Goal: Information Seeking & Learning: Check status

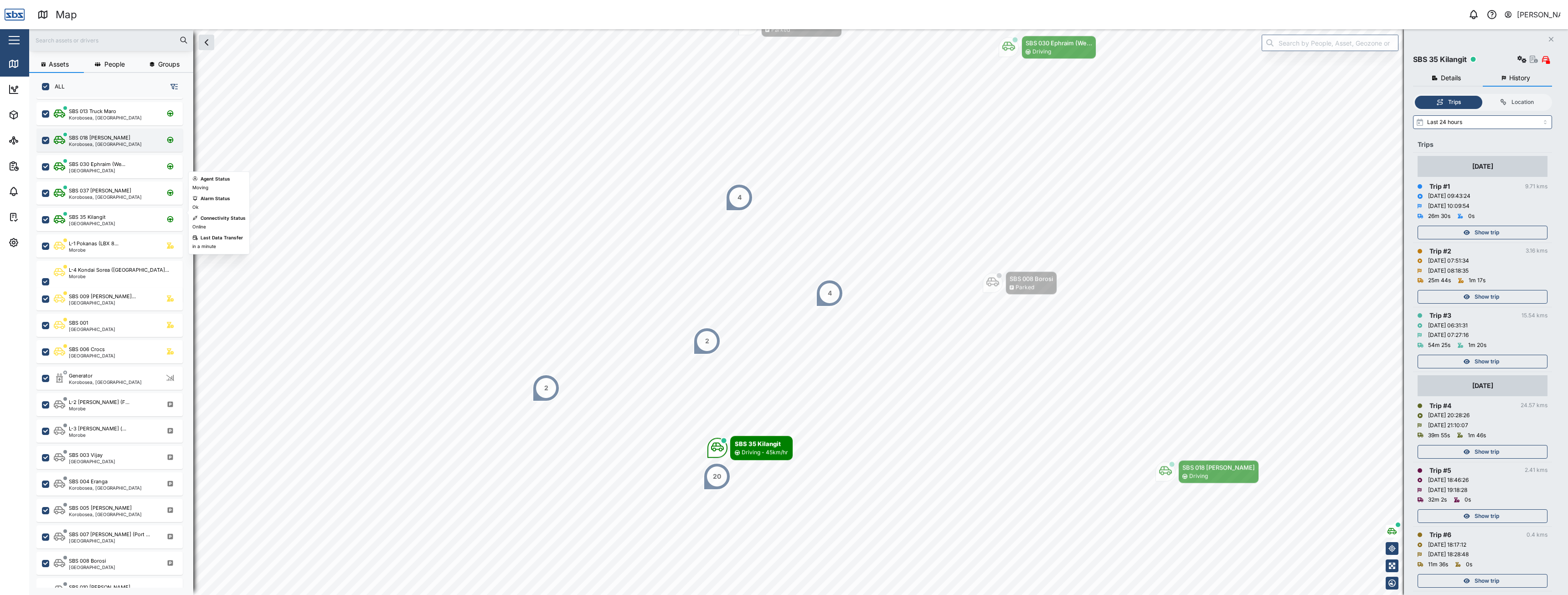
scroll to position [137, 0]
click at [96, 324] on div "[GEOGRAPHIC_DATA]" at bounding box center [92, 323] width 46 height 4
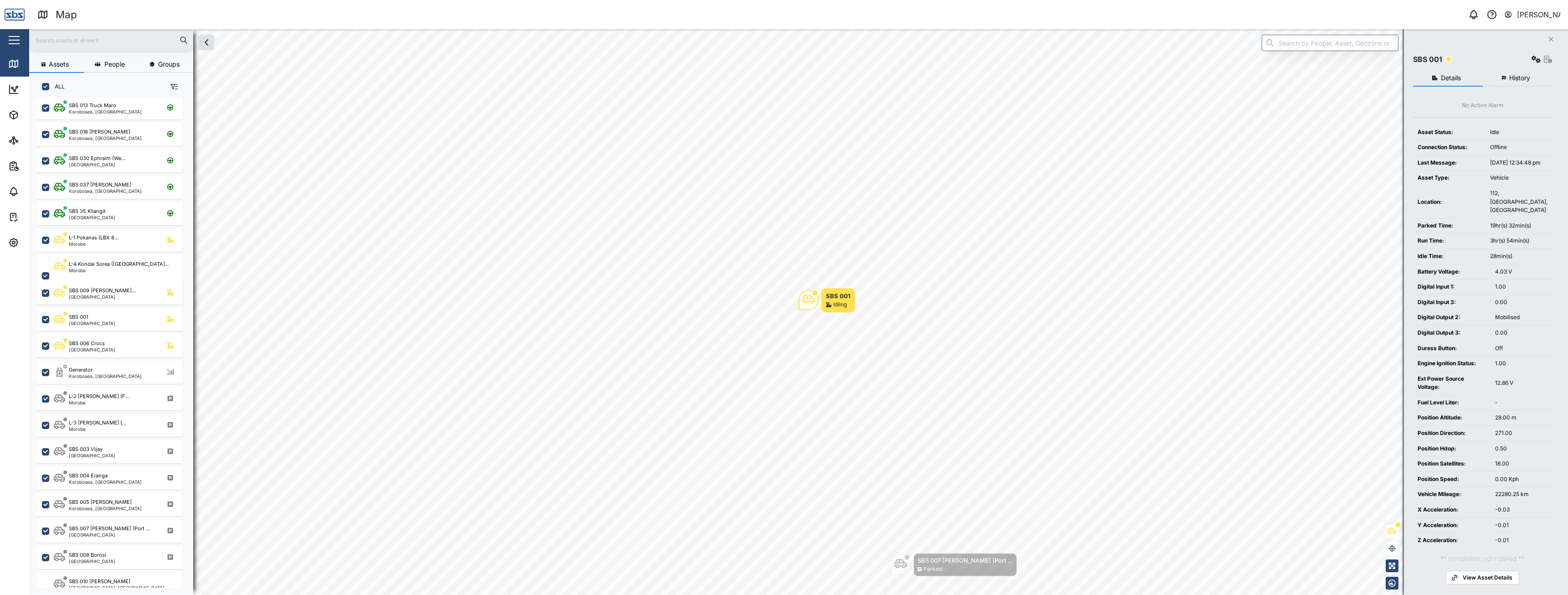
click at [89, 41] on input "text" at bounding box center [111, 40] width 153 height 13
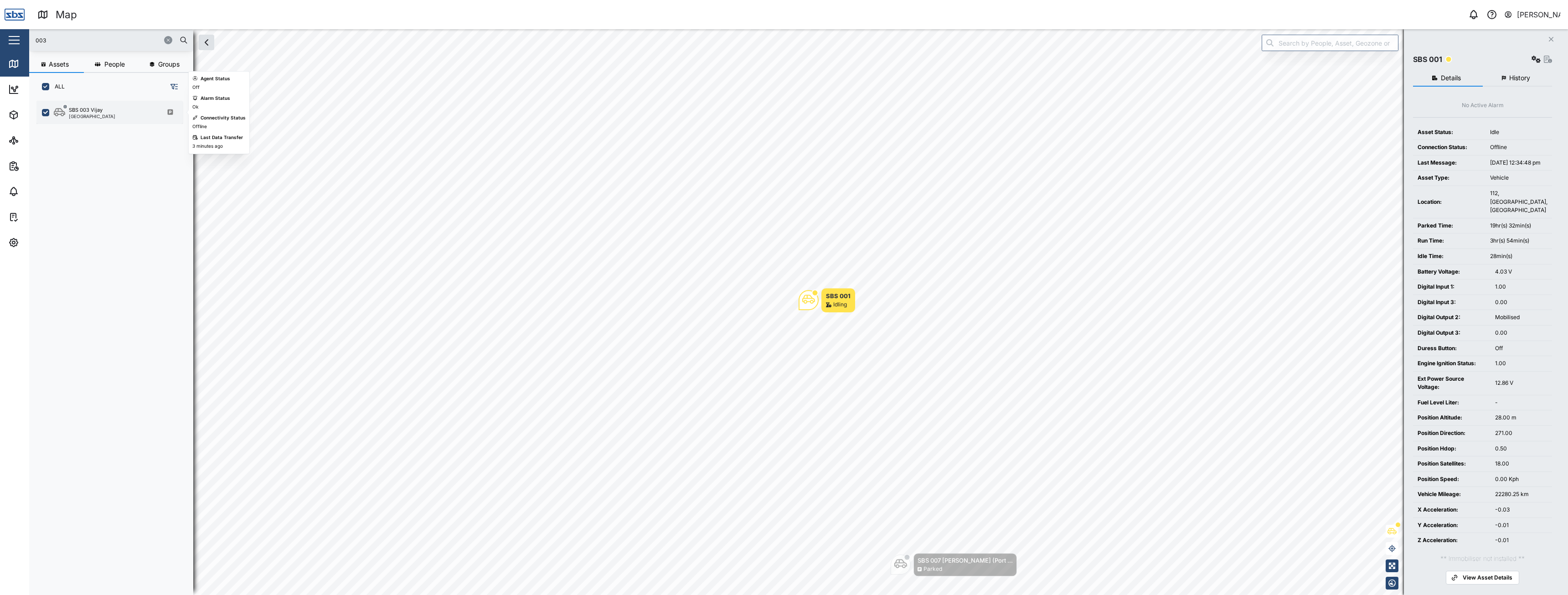
click at [99, 111] on div "SBS 003 Vijay" at bounding box center [85, 110] width 33 height 8
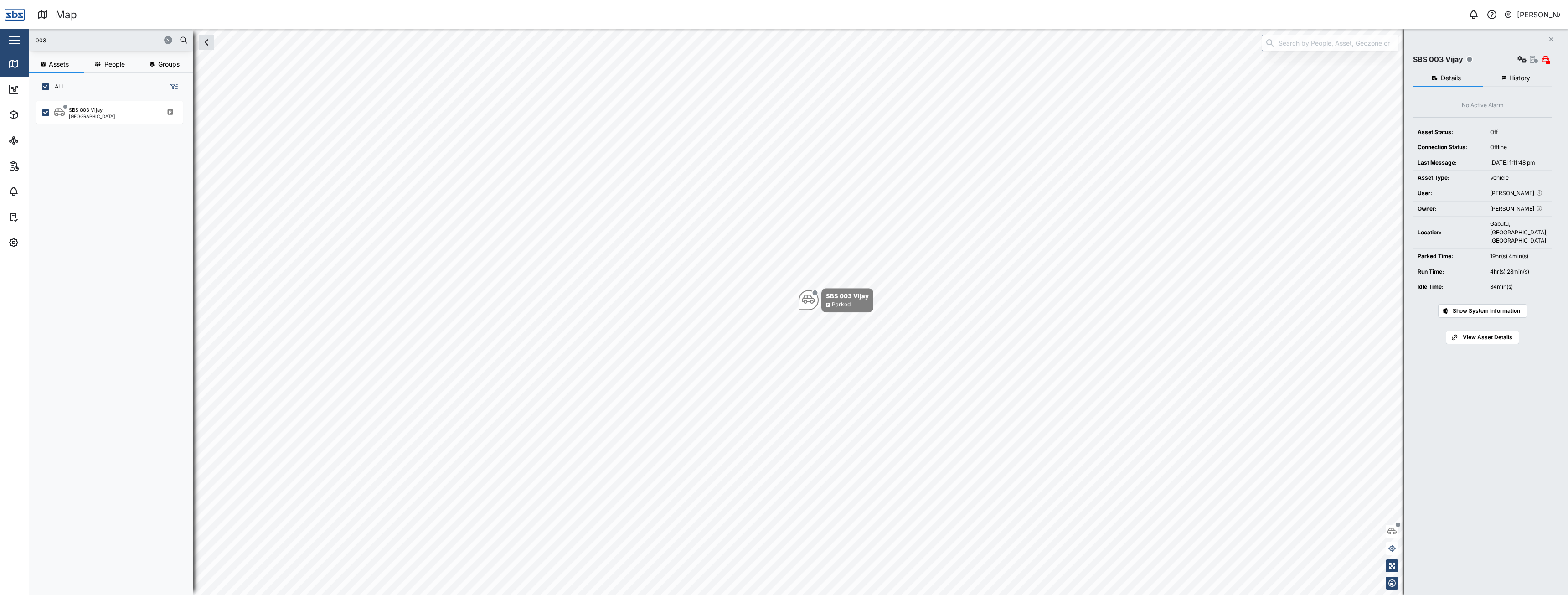
click at [1516, 77] on span "History" at bounding box center [1519, 78] width 21 height 6
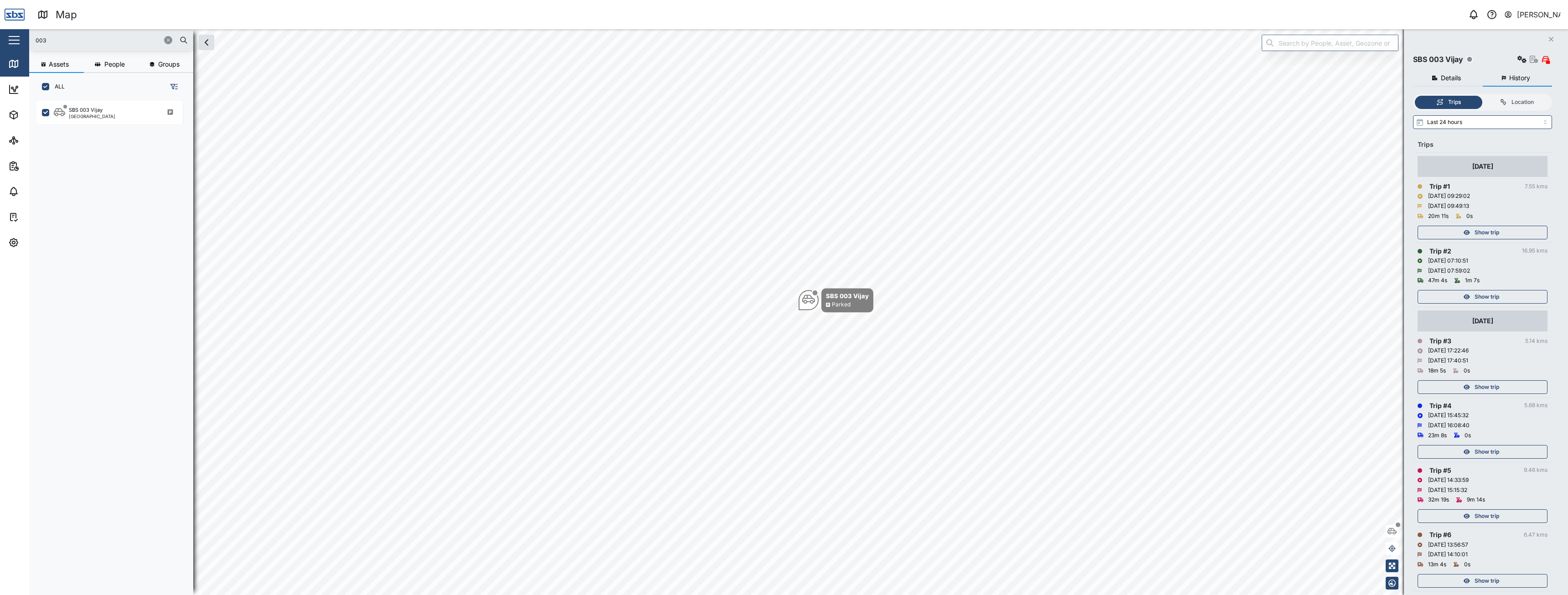
click at [1485, 235] on span "Show trip" at bounding box center [1486, 232] width 24 height 13
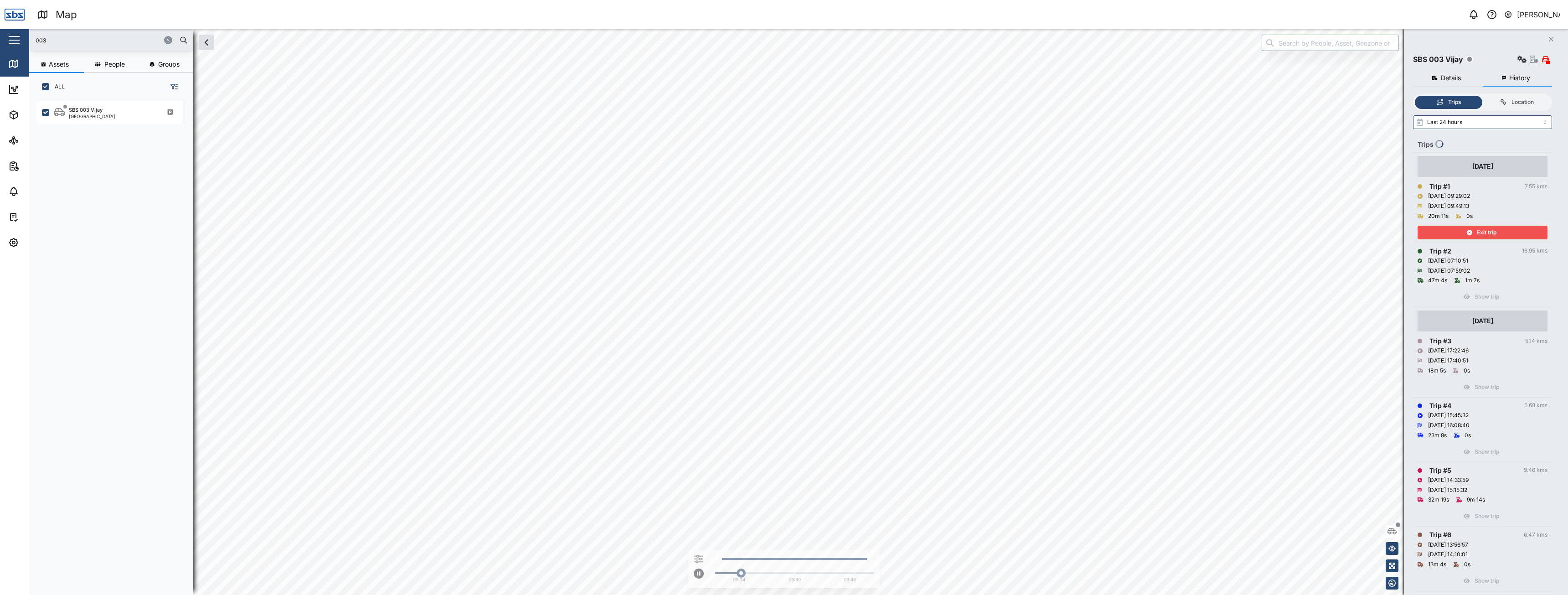
click at [1454, 234] on div "Exit trip" at bounding box center [1481, 232] width 119 height 13
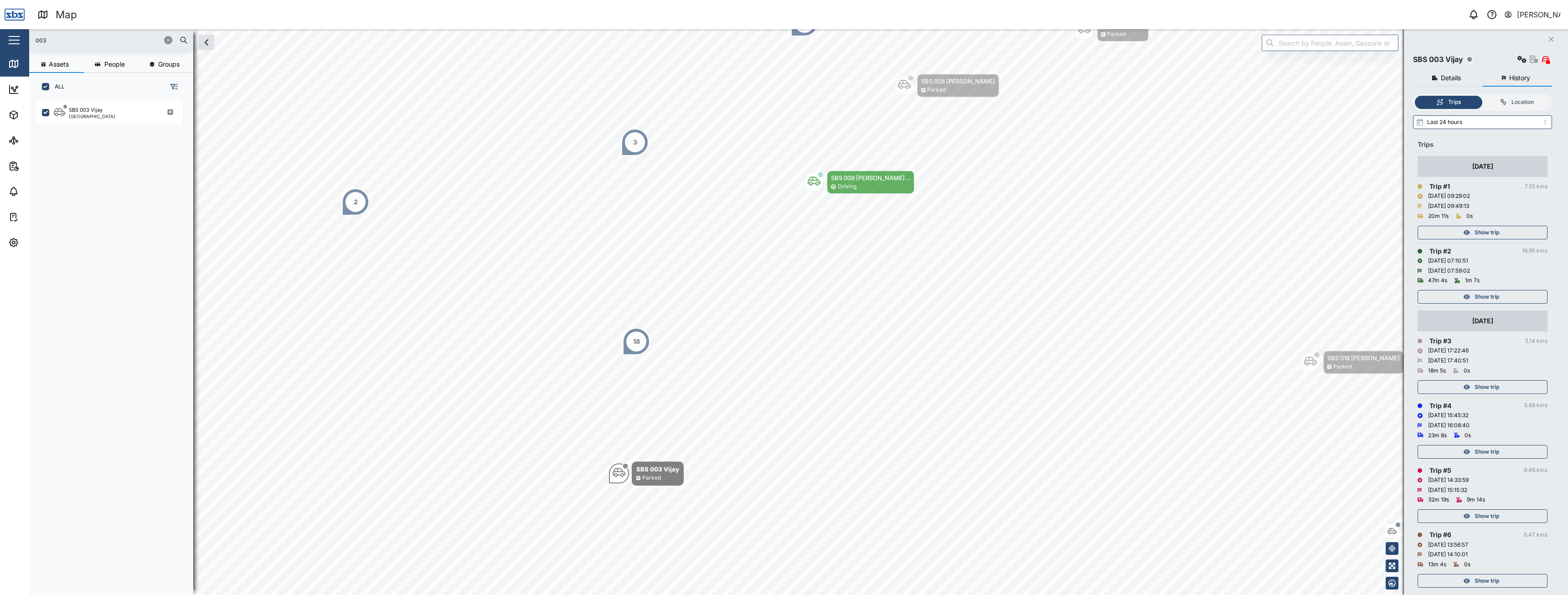
drag, startPoint x: 75, startPoint y: 43, endPoint x: 19, endPoint y: 41, distance: 56.0
click at [19, 41] on div "Map 0 [PERSON_NAME] Close Map Dashboard Assets ATS Camera Generator Personnel T…" at bounding box center [784, 297] width 1568 height 595
type input "10"
click at [89, 112] on div "SBS 010 [PERSON_NAME]" at bounding box center [99, 110] width 61 height 8
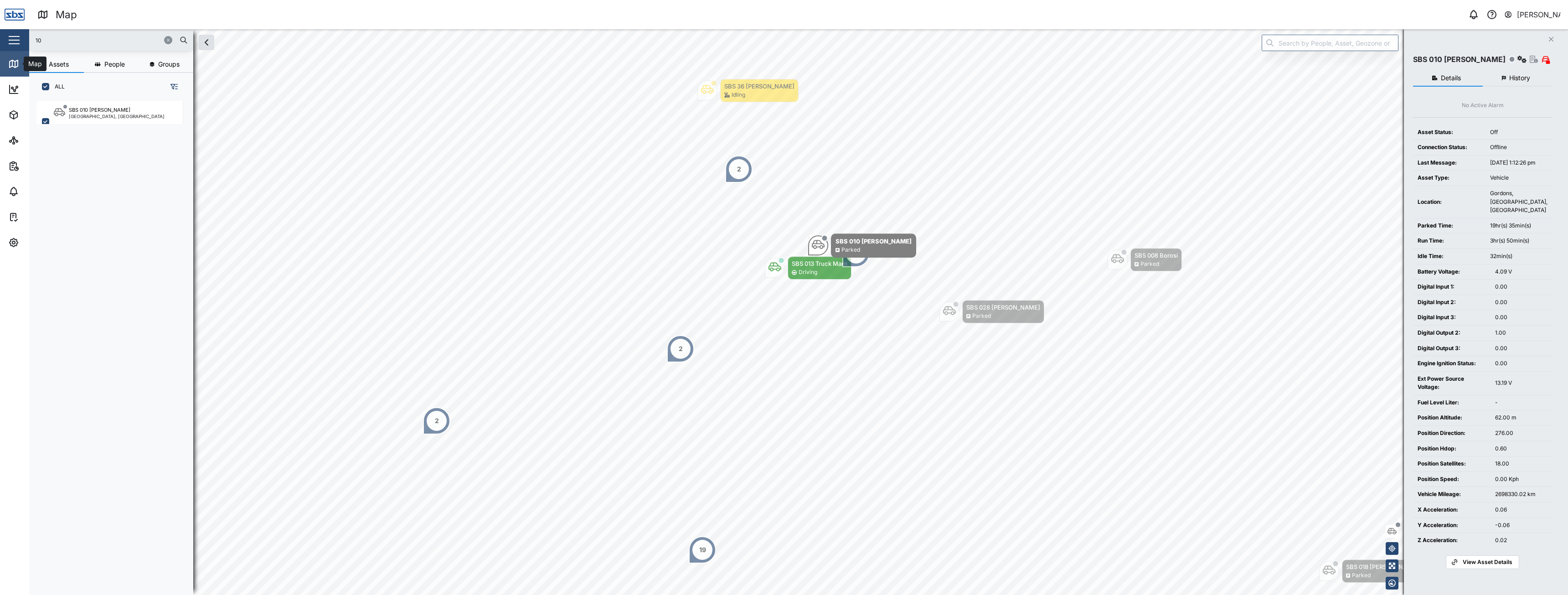
click at [13, 69] on icon at bounding box center [13, 64] width 11 height 11
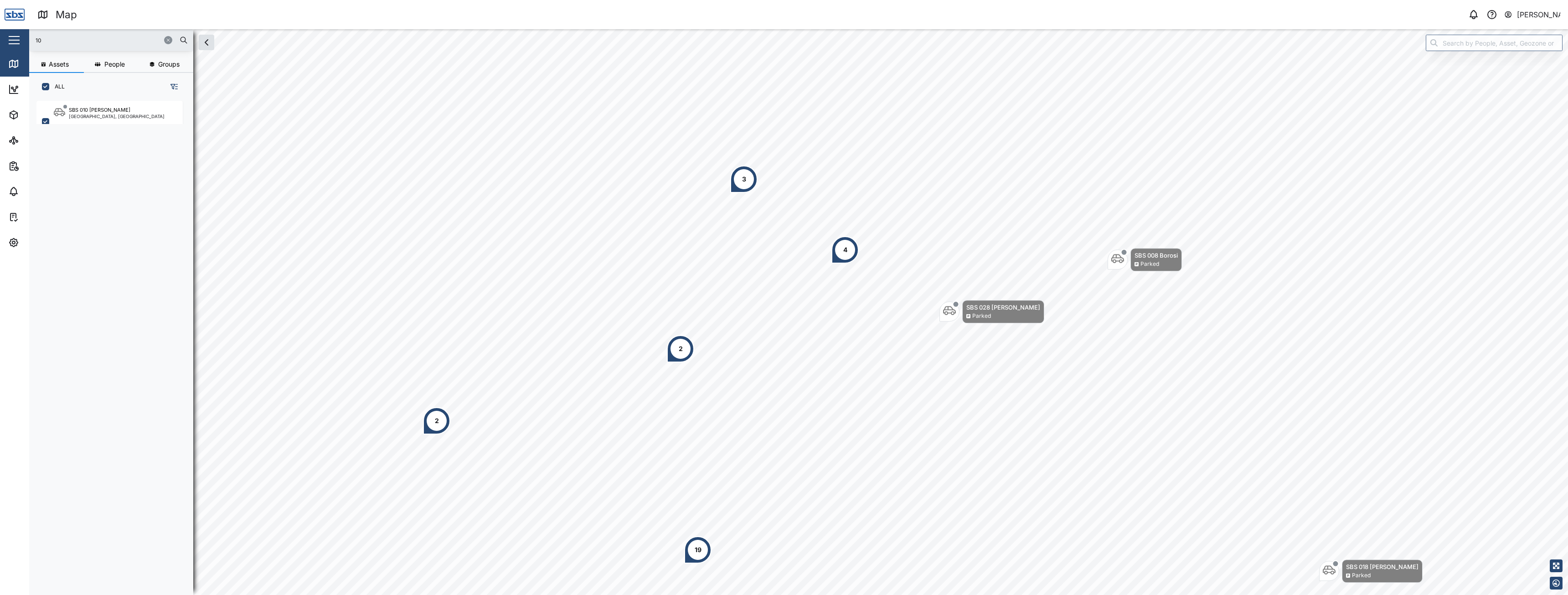
click at [169, 39] on icon "button" at bounding box center [168, 40] width 5 height 5
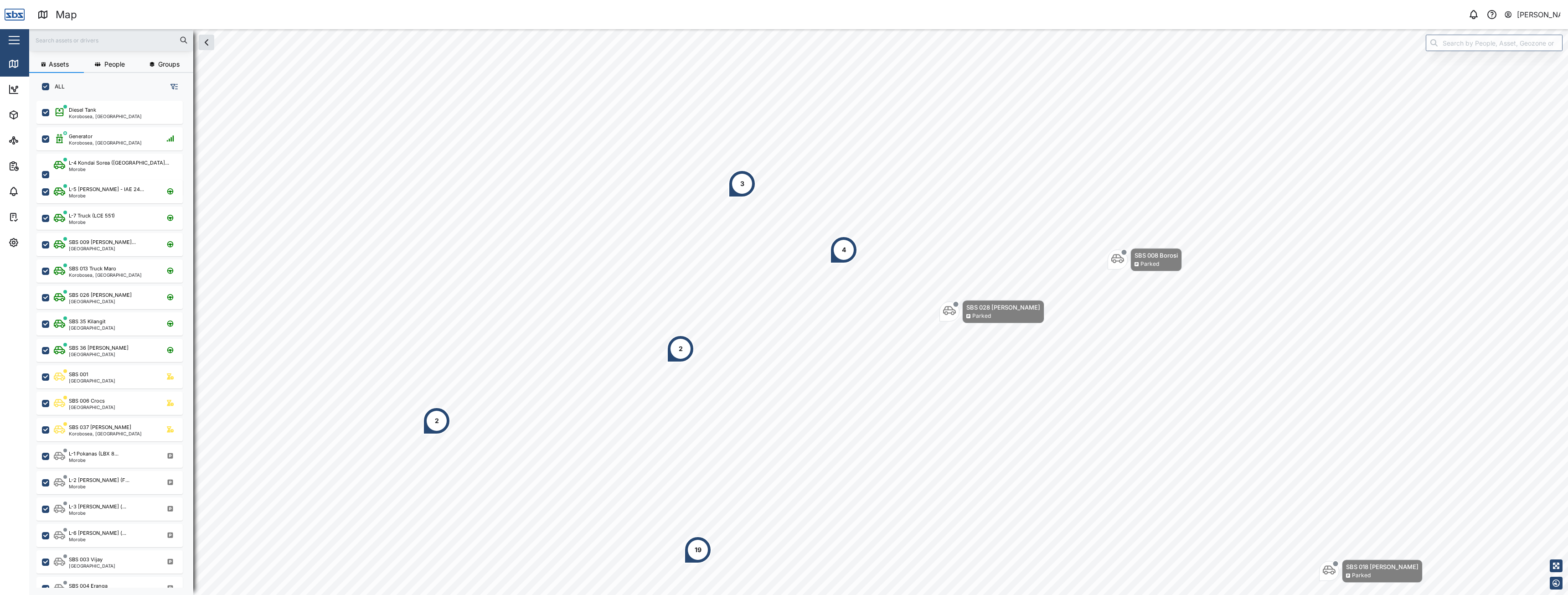
click at [440, 425] on div "2" at bounding box center [436, 421] width 27 height 27
